Goal: Task Accomplishment & Management: Manage account settings

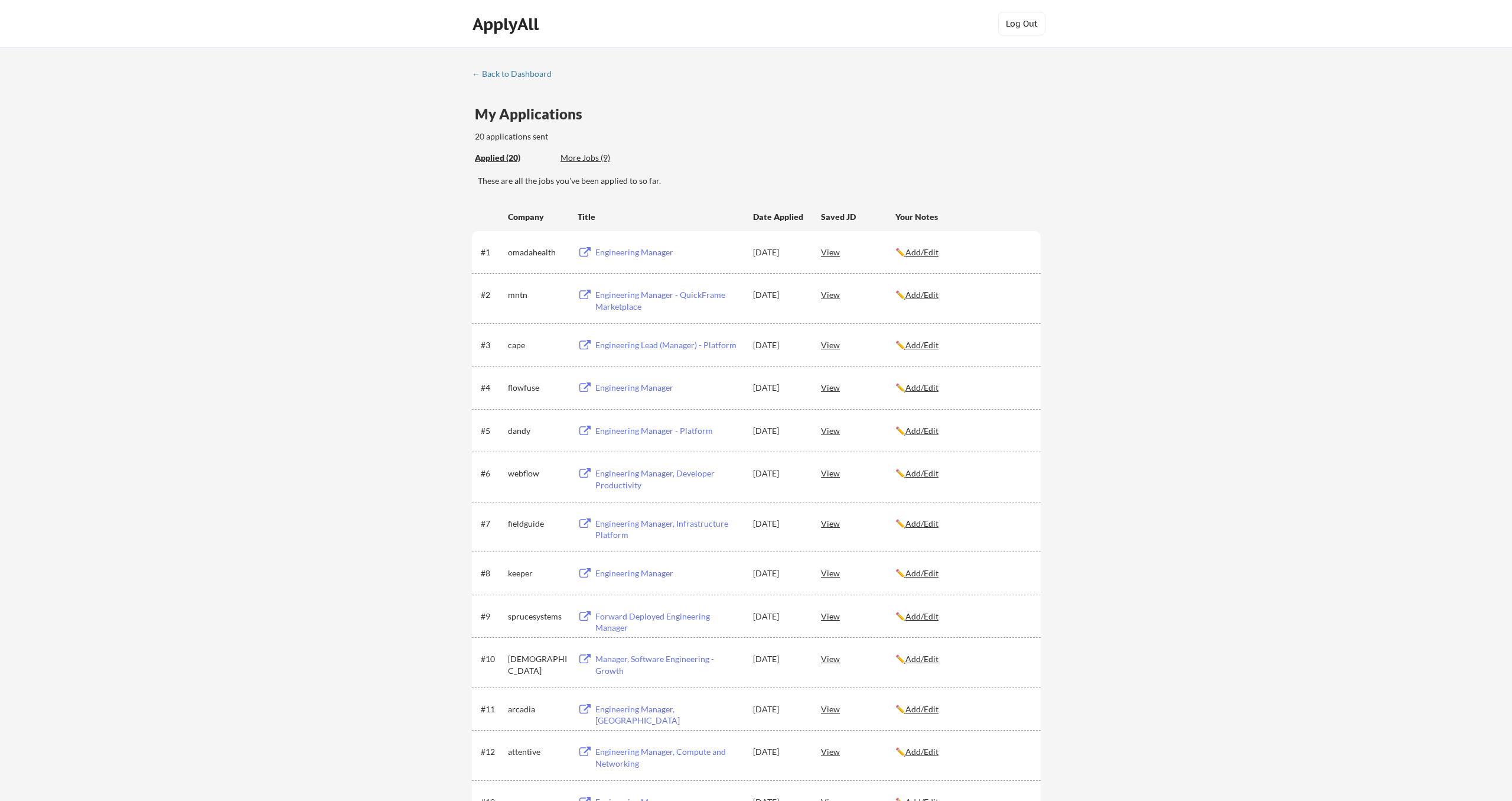
click at [576, 156] on div "More Jobs (9)" at bounding box center [604, 157] width 87 height 12
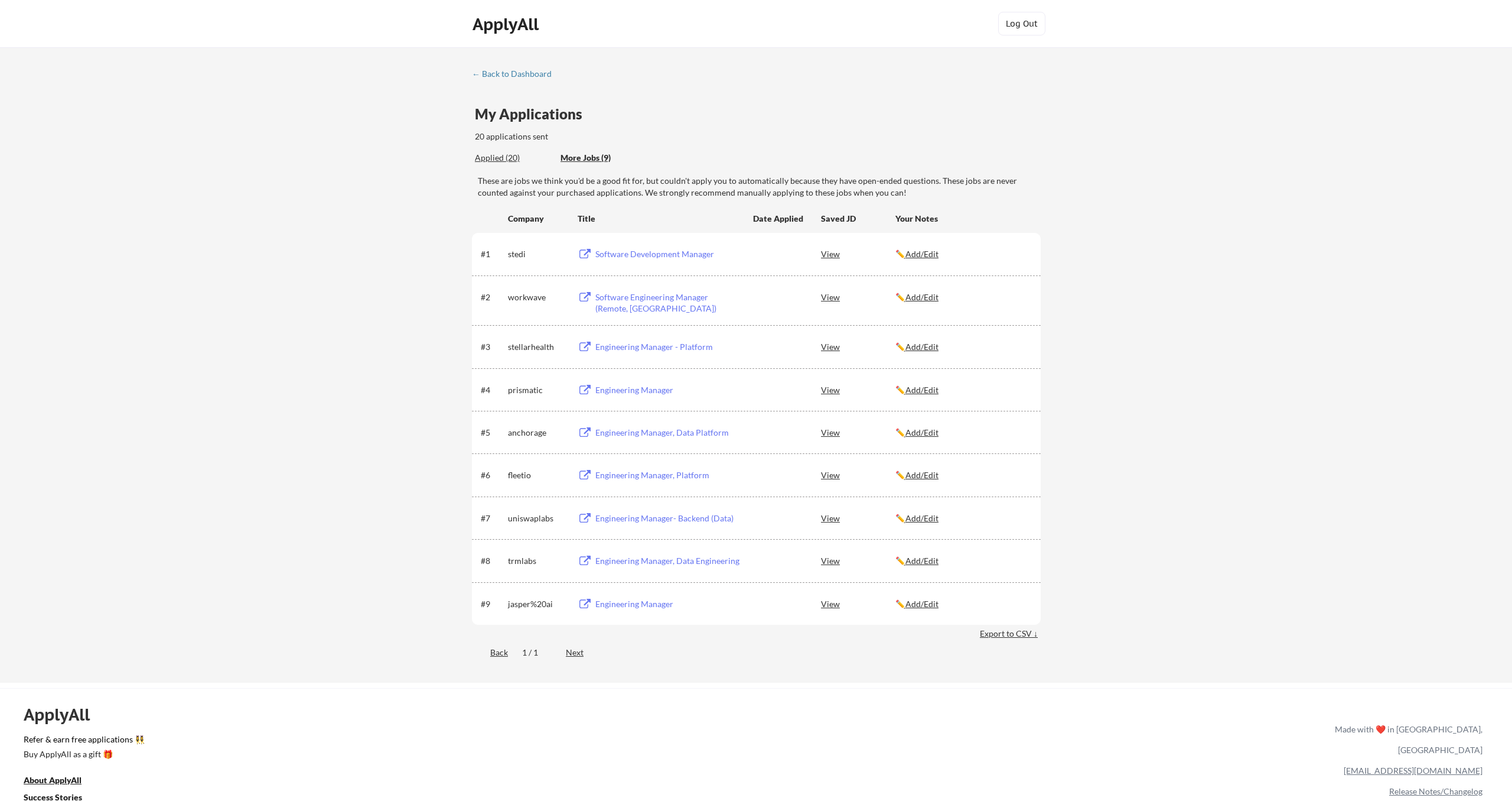
click at [530, 609] on div "jasper%20ai" at bounding box center [537, 603] width 59 height 21
click at [474, 151] on div "← Back to Dashboard My Applications 20 applications sent Applied (20) More Jobs…" at bounding box center [756, 367] width 591 height 596
click at [484, 156] on div "Applied (20)" at bounding box center [513, 157] width 77 height 12
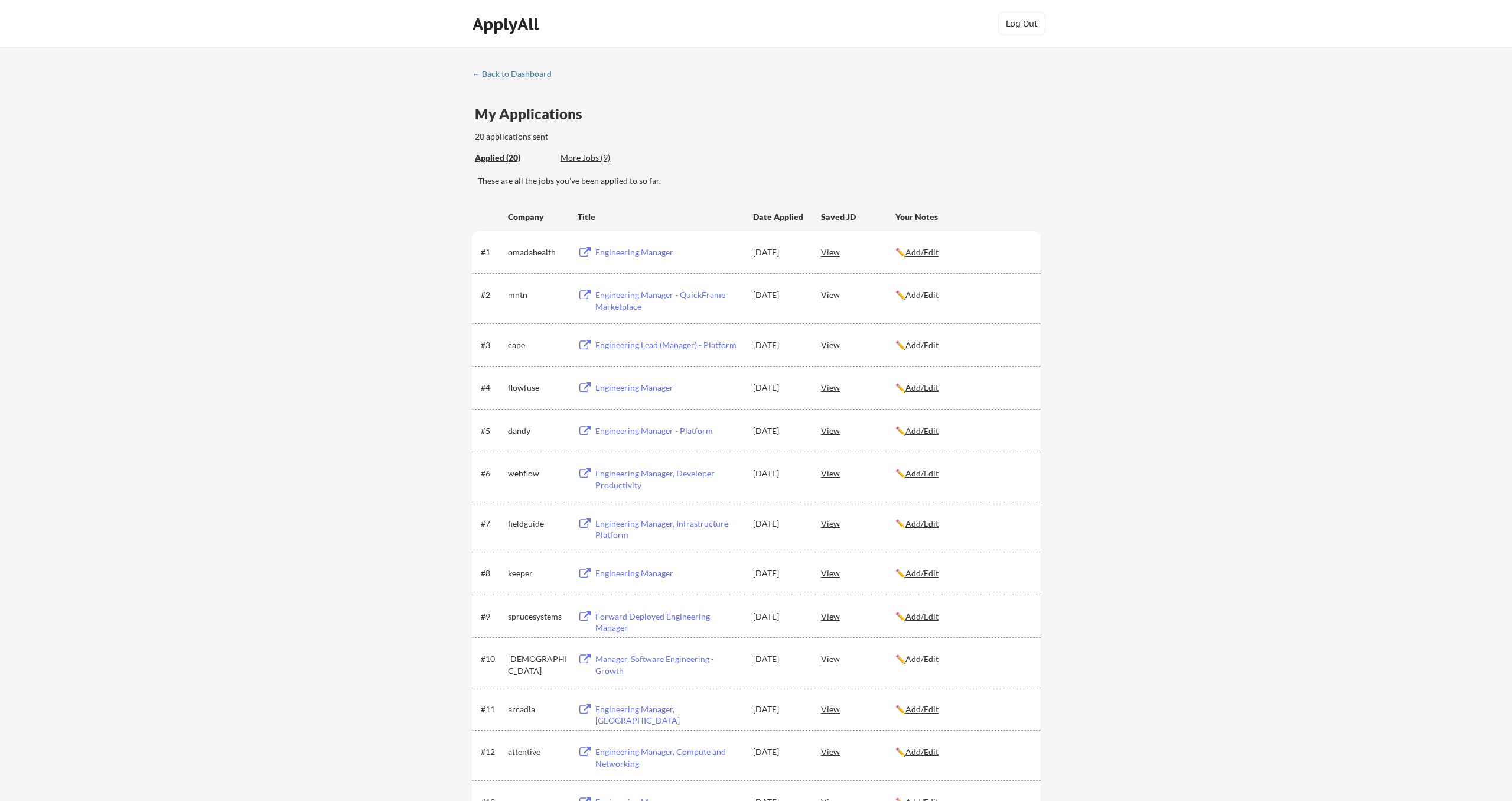
click at [932, 254] on u "Add/Edit" at bounding box center [921, 252] width 33 height 10
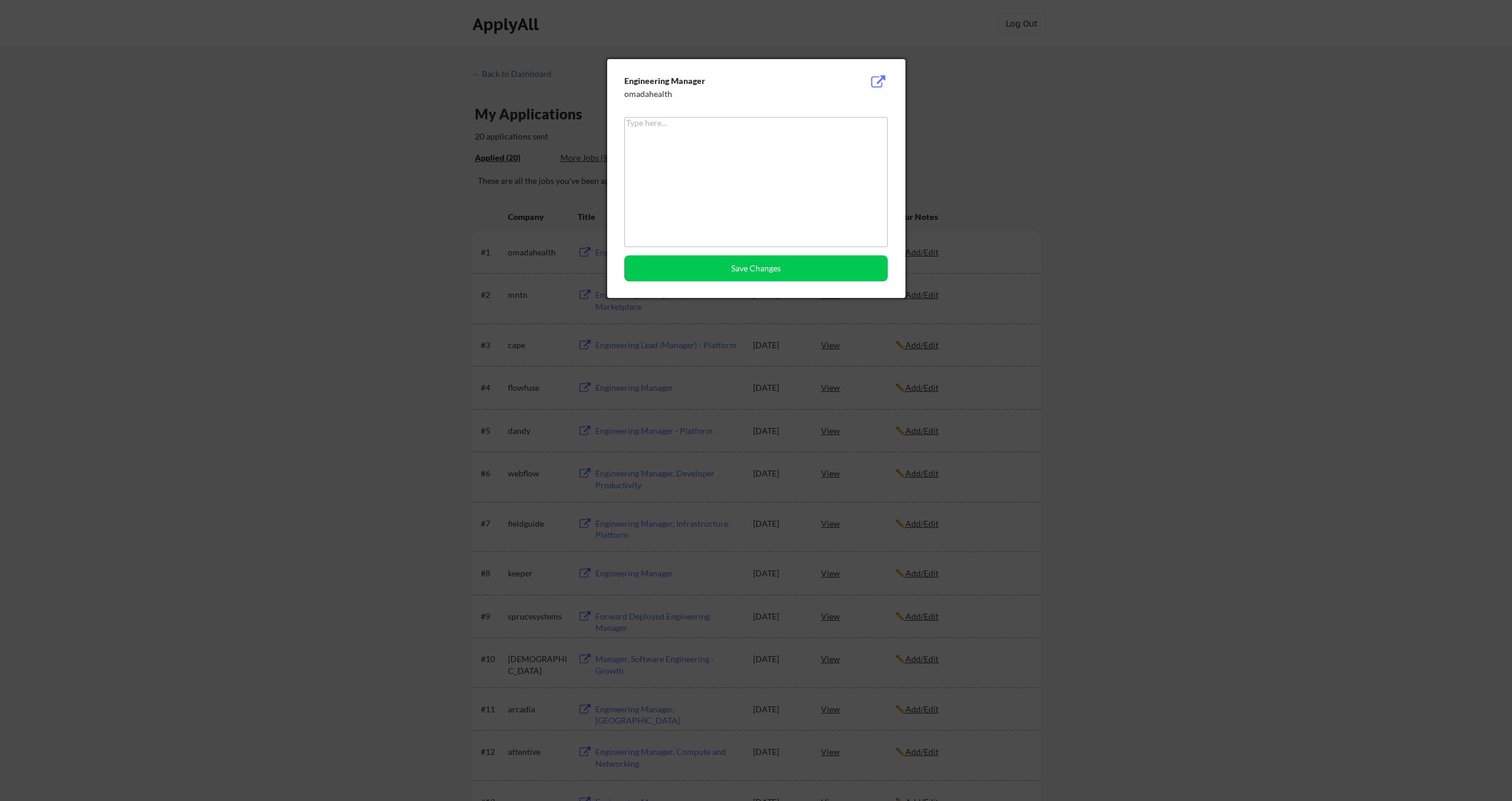
click at [970, 126] on div at bounding box center [756, 400] width 1512 height 801
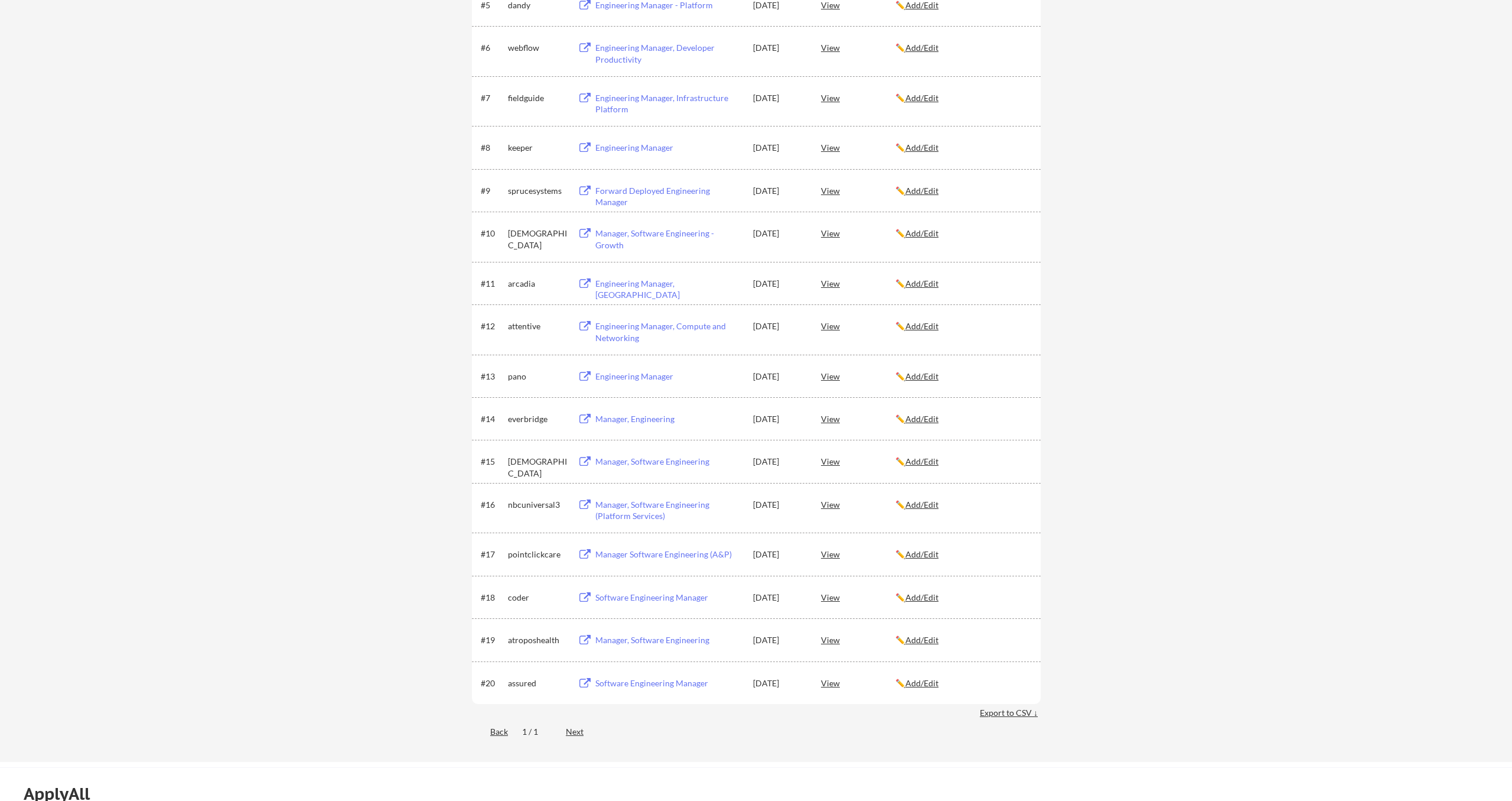
scroll to position [426, 0]
click at [1001, 367] on div "✏️ Add/Edit" at bounding box center [962, 375] width 134 height 21
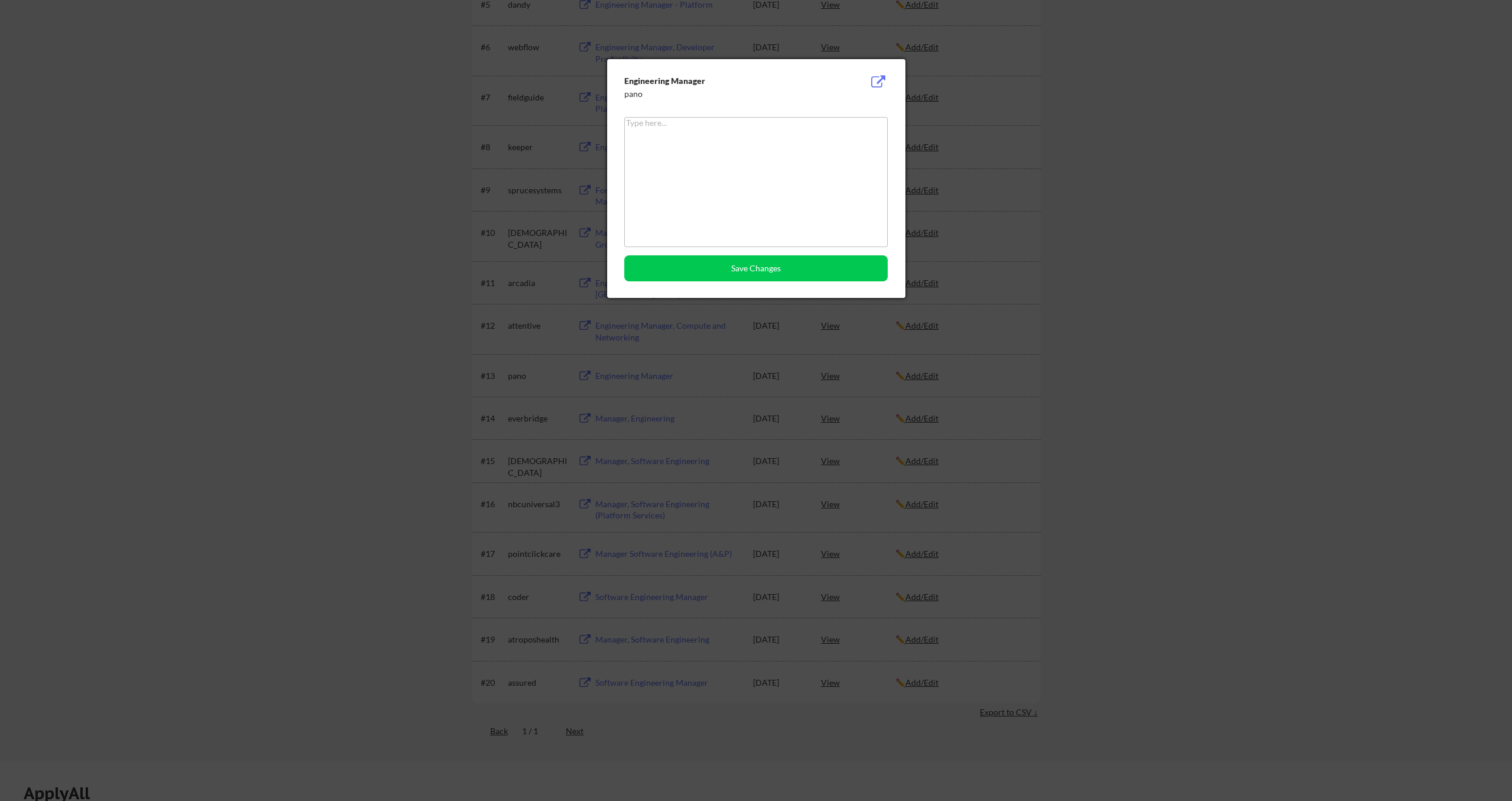
click at [1137, 251] on div at bounding box center [756, 400] width 1512 height 801
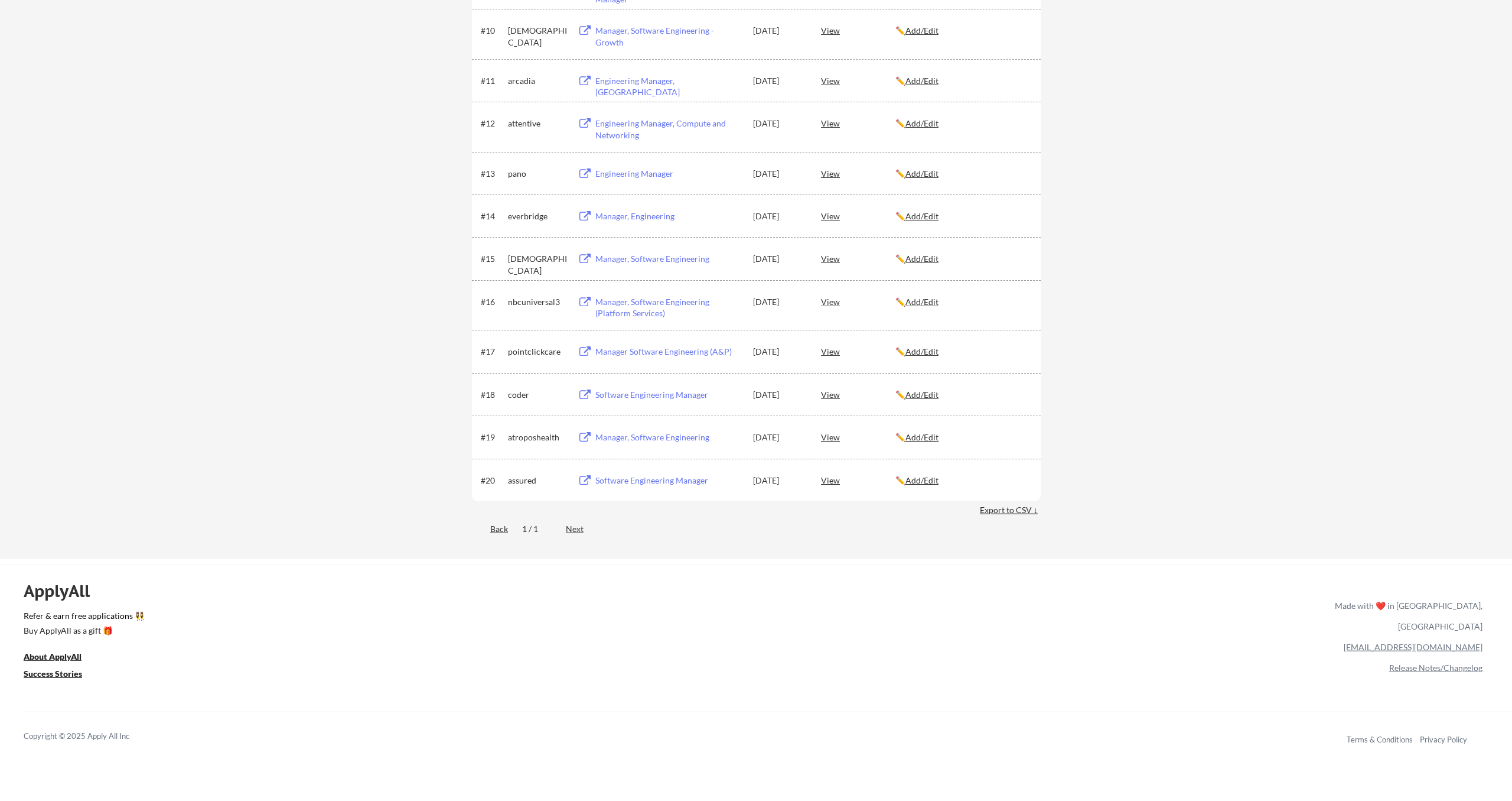
scroll to position [622, 0]
